Goal: Check status: Check status

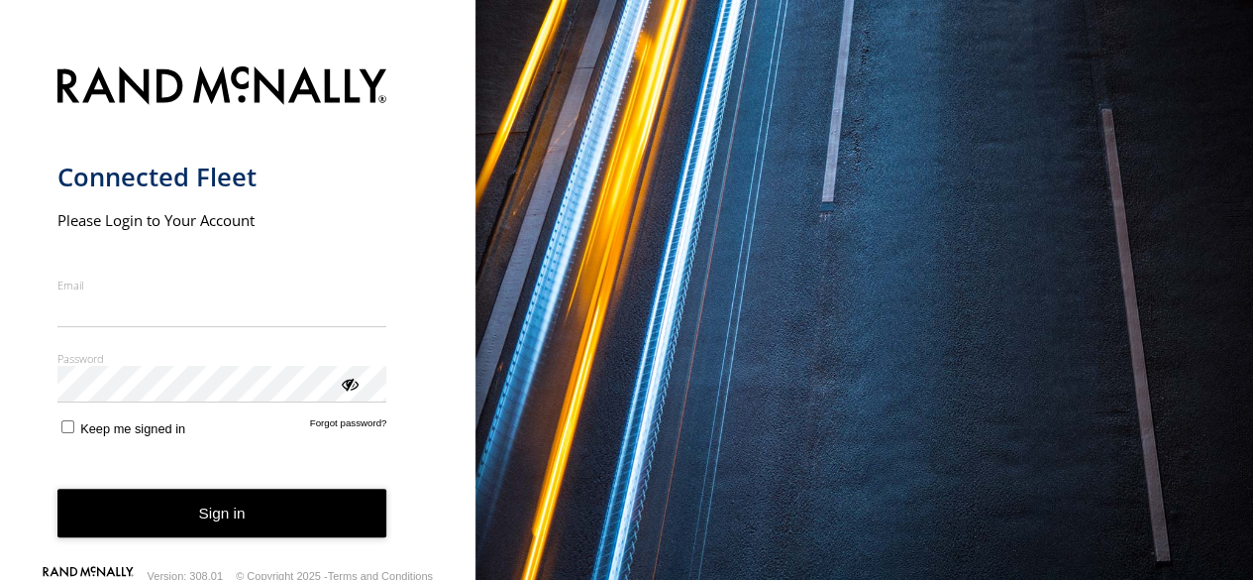
type input "**********"
click at [214, 515] on button "Sign in" at bounding box center [222, 512] width 330 height 49
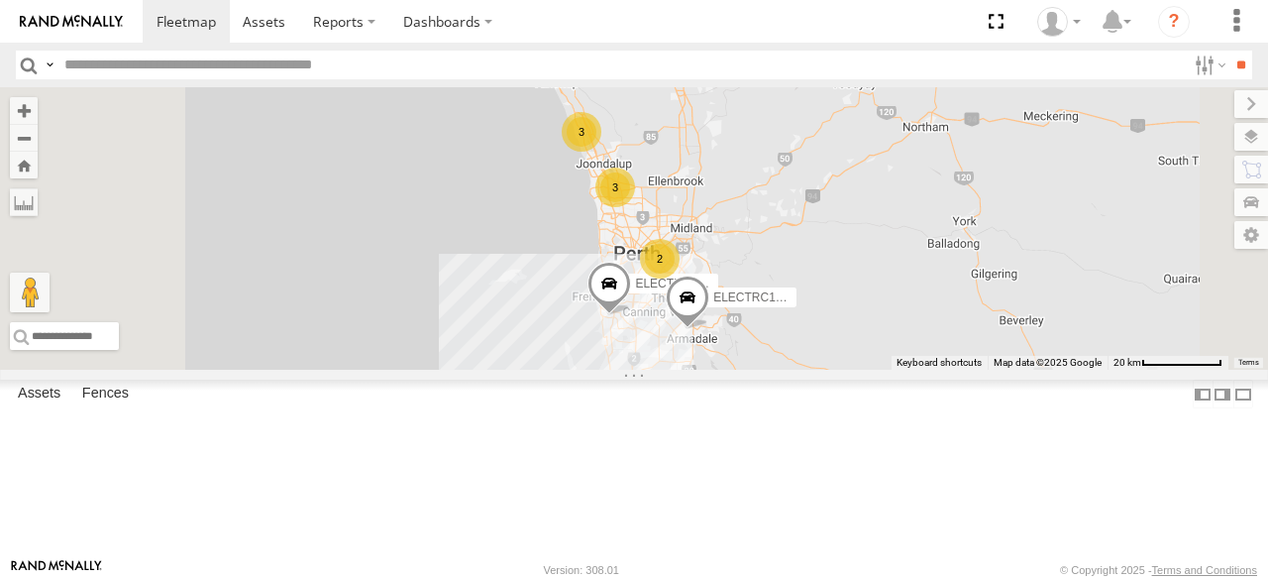
scroll to position [86, 0]
click at [0, 0] on div "ELECTRC14 - Spare" at bounding box center [0, 0] width 0 height 0
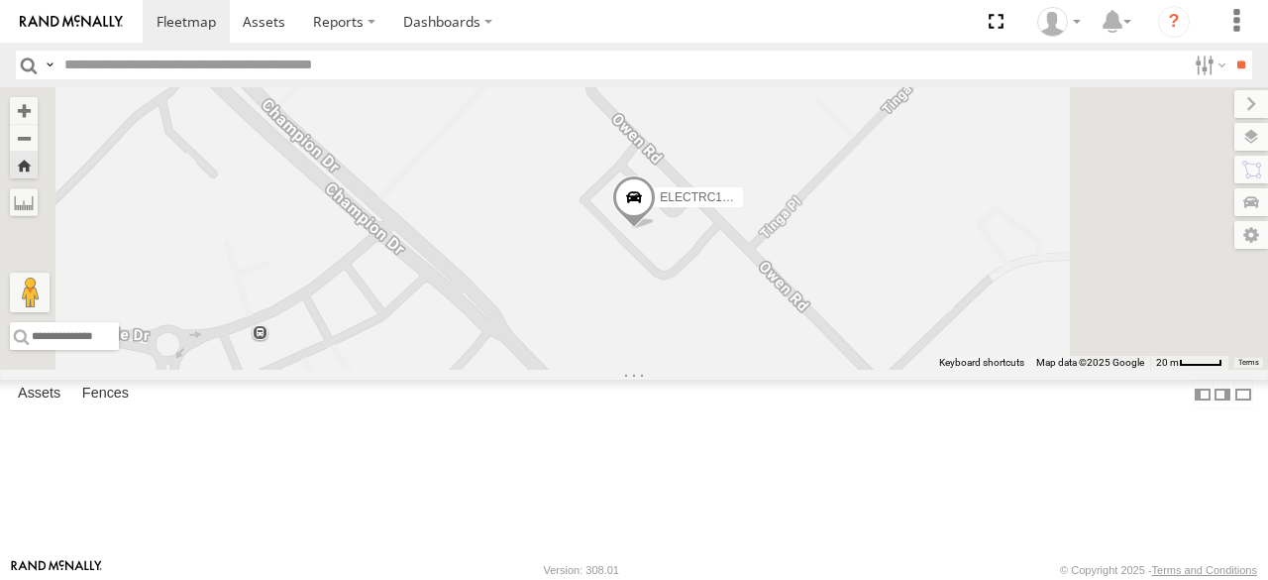
click at [656, 229] on span at bounding box center [634, 201] width 44 height 53
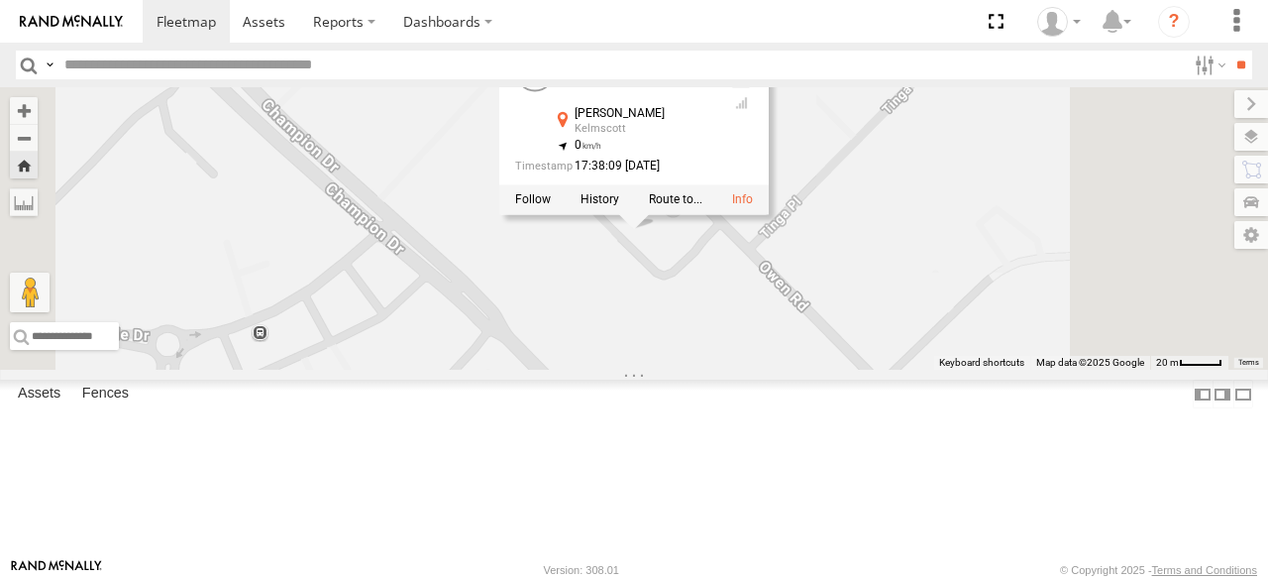
click at [713, 135] on div "Kelmscott" at bounding box center [644, 129] width 139 height 12
click at [270, 17] on span at bounding box center [264, 21] width 43 height 19
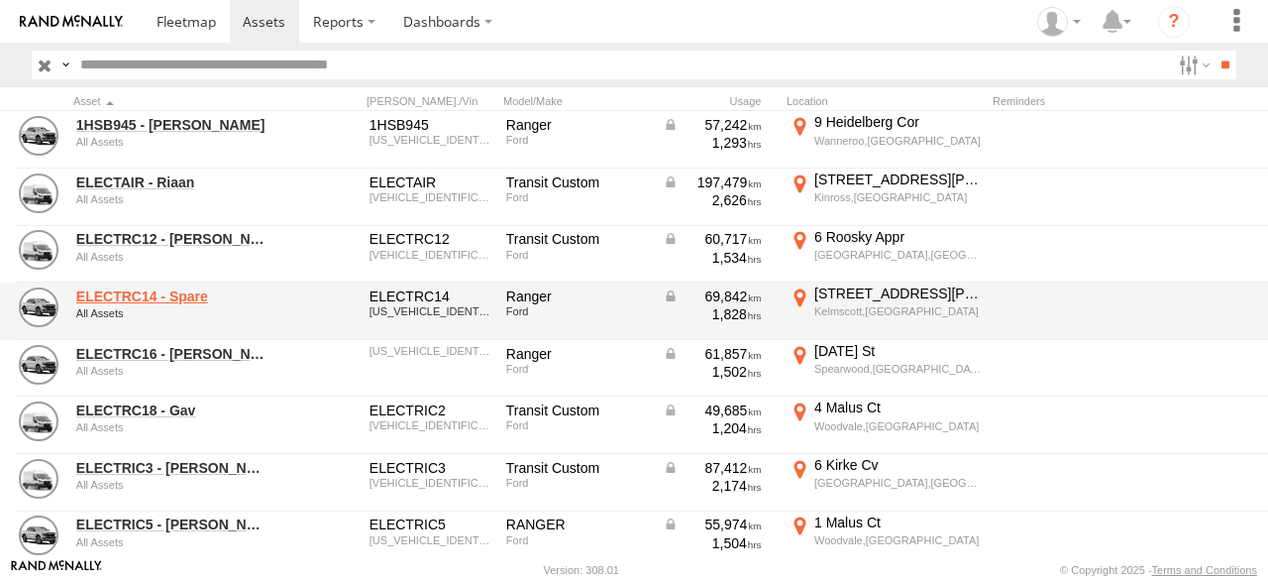
click at [147, 291] on link "ELECTRC14 - Spare" at bounding box center [172, 296] width 192 height 18
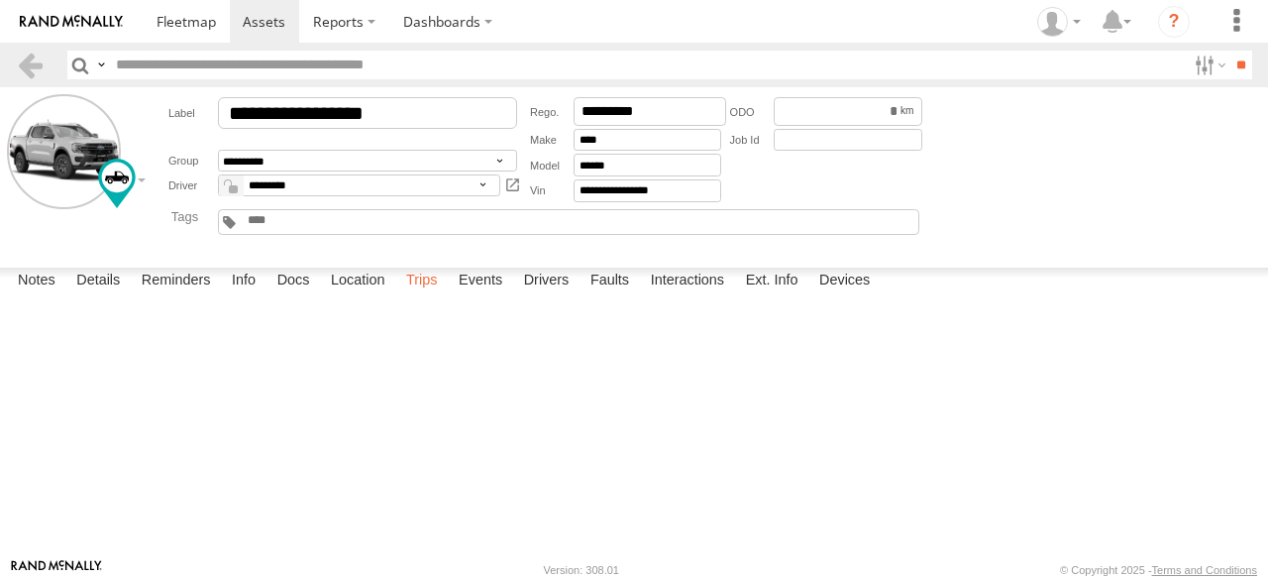
click at [428, 295] on label "Trips" at bounding box center [422, 281] width 52 height 28
click at [0, 0] on div "Kelmscott,[GEOGRAPHIC_DATA]" at bounding box center [0, 0] width 0 height 0
click at [0, 0] on button "Satellite" at bounding box center [0, 0] width 0 height 0
drag, startPoint x: 99, startPoint y: 326, endPoint x: 311, endPoint y: 221, distance: 236.6
click at [0, 0] on div "To activate drag with keyboard, press Alt + Enter. Once in keyboard drag state,…" at bounding box center [0, 0] width 0 height 0
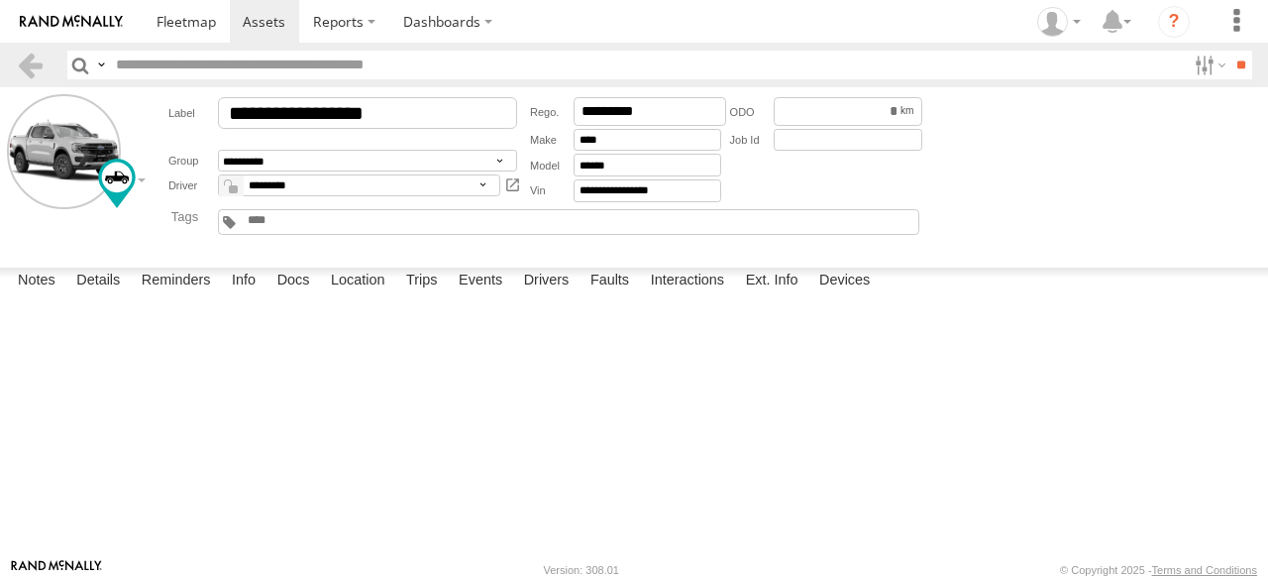
drag, startPoint x: 678, startPoint y: 171, endPoint x: 713, endPoint y: 45, distance: 131.7
click at [0, 0] on div "Location Details × ← Move left → Move right ↑ Move up ↓ Move down + Zoom in - Z…" at bounding box center [0, 0] width 0 height 0
drag, startPoint x: 567, startPoint y: 169, endPoint x: 571, endPoint y: 50, distance: 119.9
click at [0, 0] on div "Location Details × ← Move left → Move right ↑ Move up ↓ Move down + Zoom in - Z…" at bounding box center [0, 0] width 0 height 0
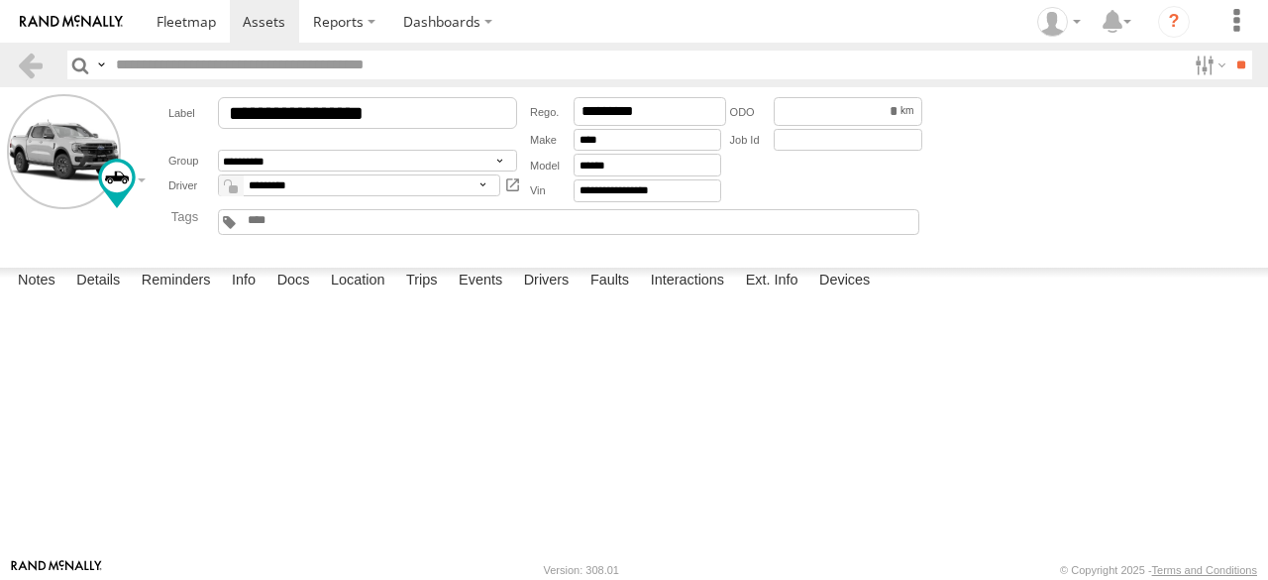
click at [0, 0] on div "Location Details × ← Move left → Move right ↑ Move up ↓ Move down + Zoom in - Z…" at bounding box center [0, 0] width 0 height 0
drag, startPoint x: 0, startPoint y: 316, endPoint x: 1261, endPoint y: 400, distance: 1263.9
click at [0, 0] on div "Location Details × ← Move left → Move right ↑ Move up ↓ Move down + Zoom in - Z…" at bounding box center [0, 0] width 0 height 0
click at [0, 0] on label "×" at bounding box center [0, 0] width 0 height 0
